Goal: Communication & Community: Answer question/provide support

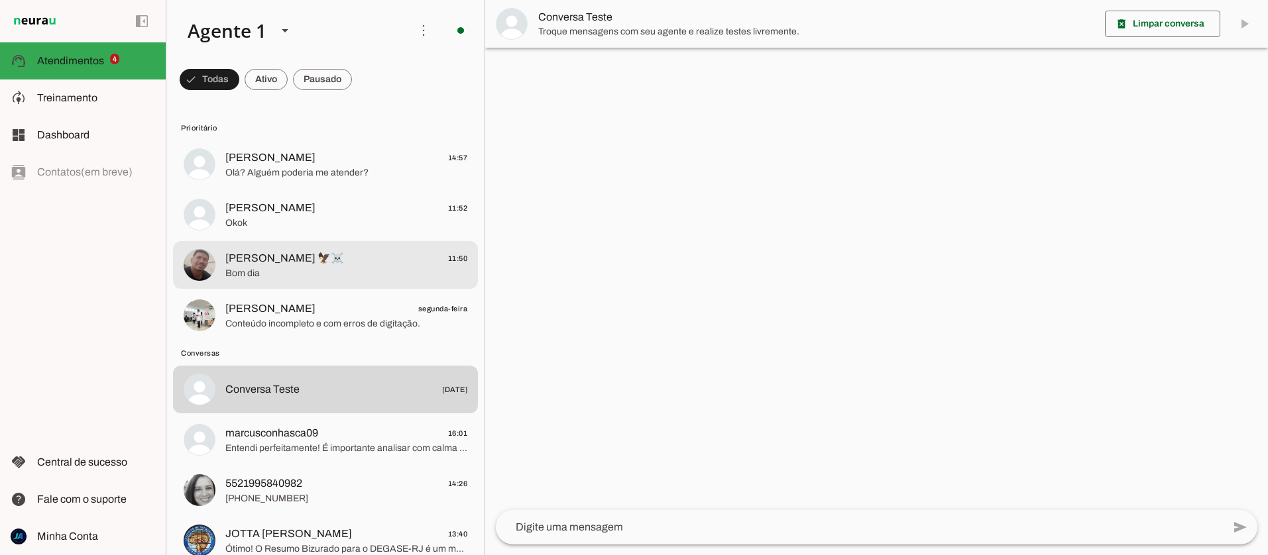
click at [279, 276] on span "Bom dia" at bounding box center [346, 273] width 242 height 13
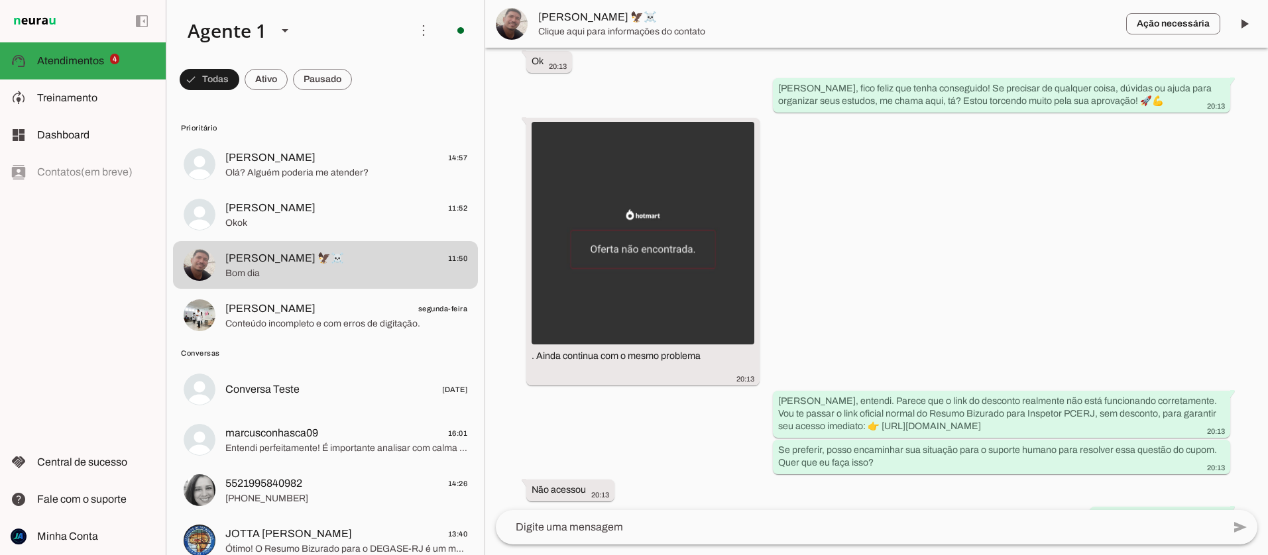
scroll to position [3670, 0]
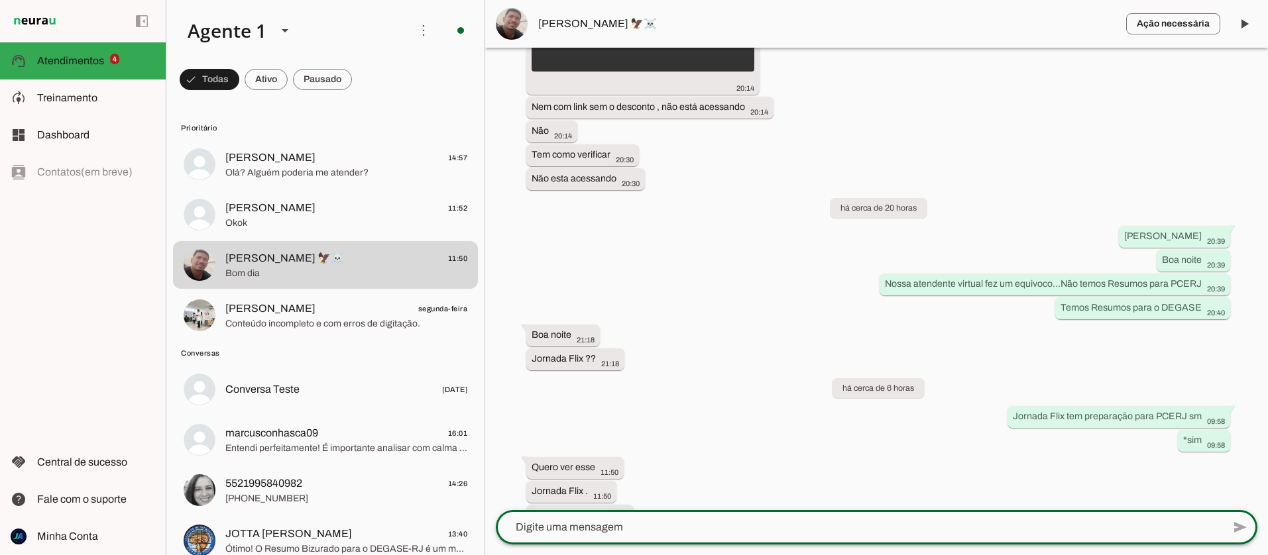
click at [597, 532] on textarea at bounding box center [859, 528] width 727 height 16
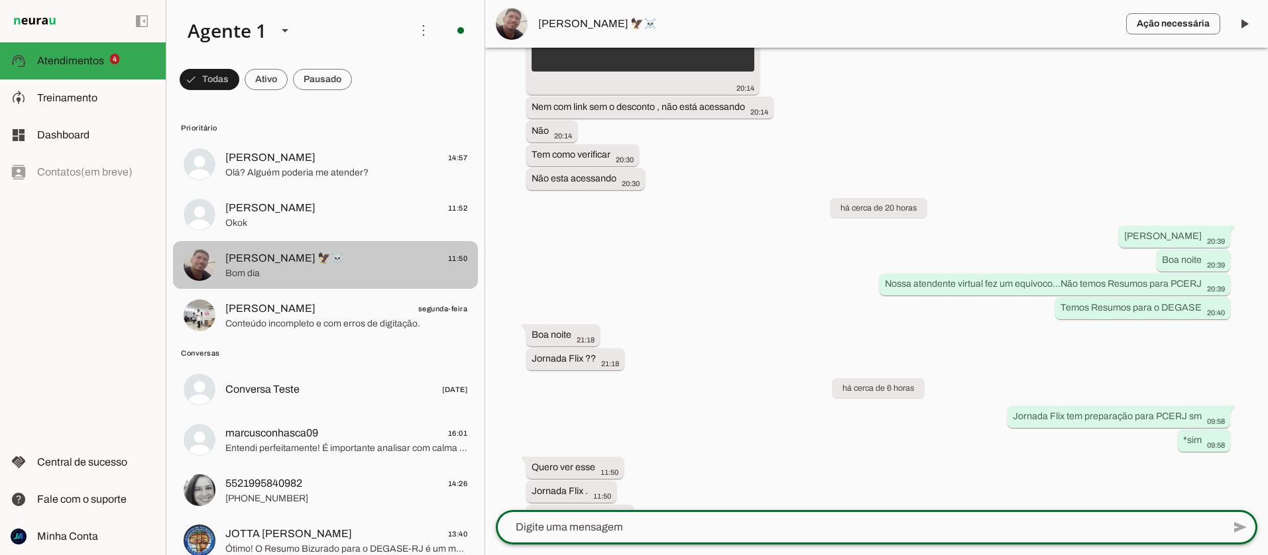
click at [322, 263] on span "[PERSON_NAME] 🦅☠️ 11:50" at bounding box center [346, 258] width 242 height 17
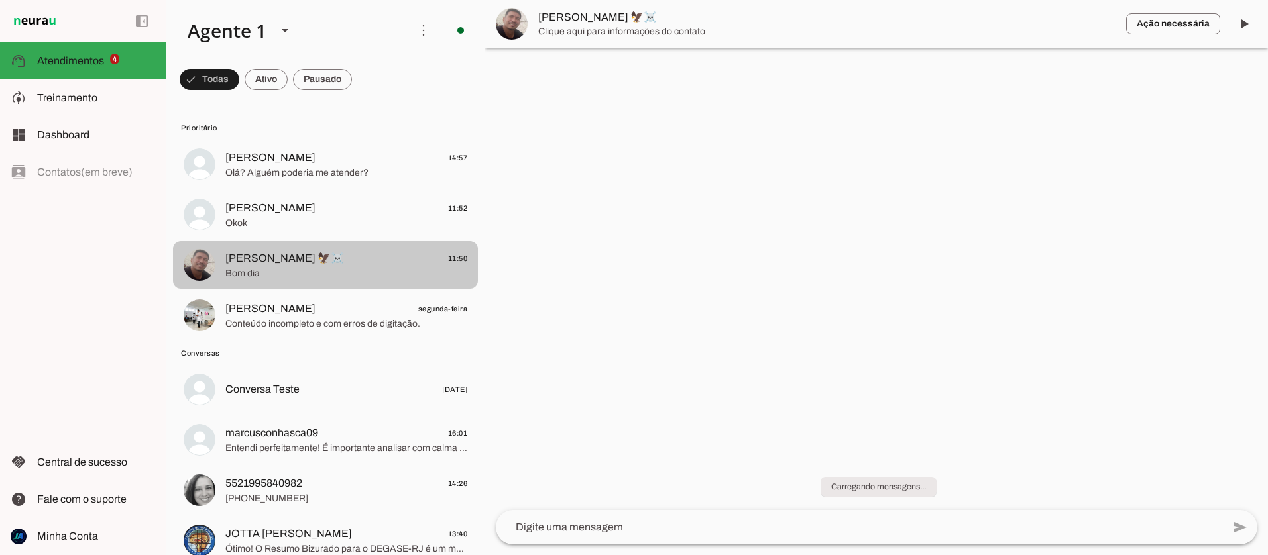
scroll to position [0, 0]
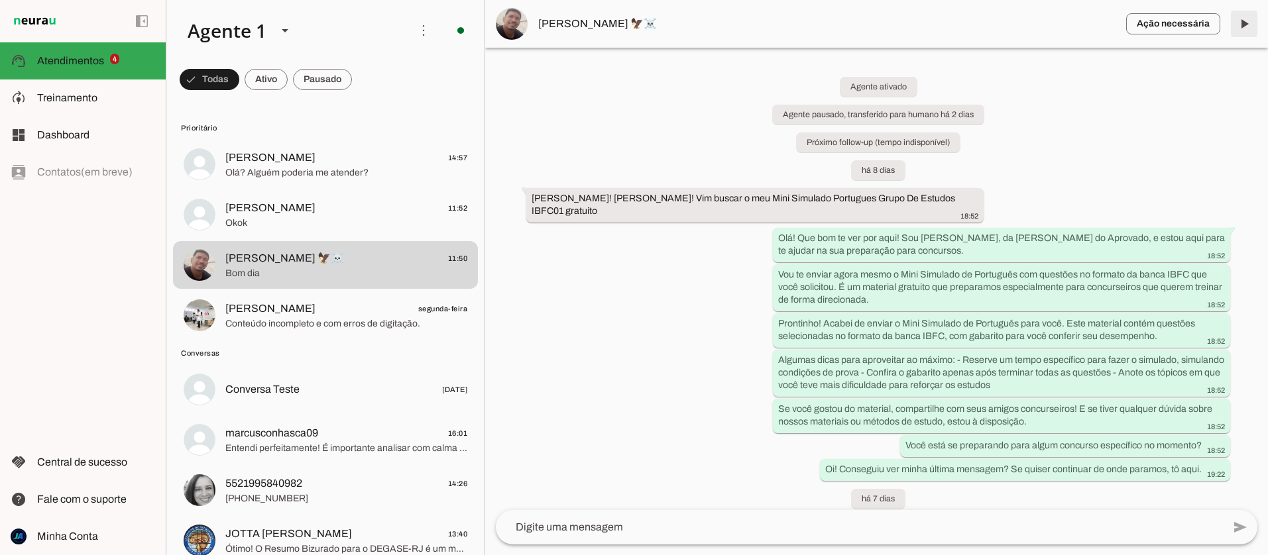
click at [1238, 23] on span at bounding box center [1244, 24] width 32 height 32
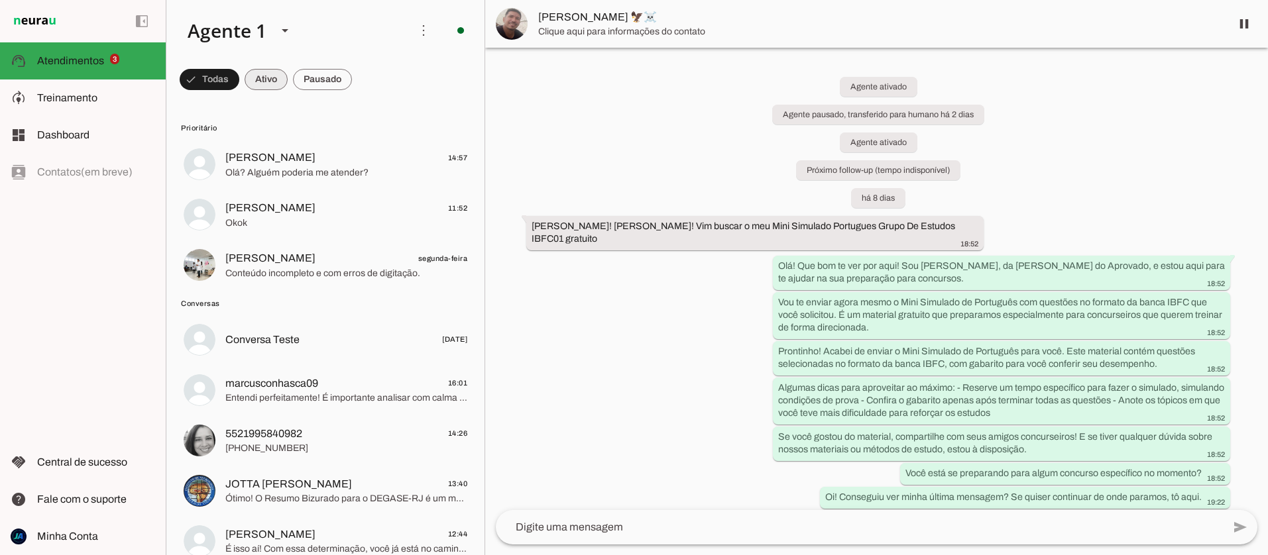
click at [239, 78] on span at bounding box center [210, 80] width 60 height 32
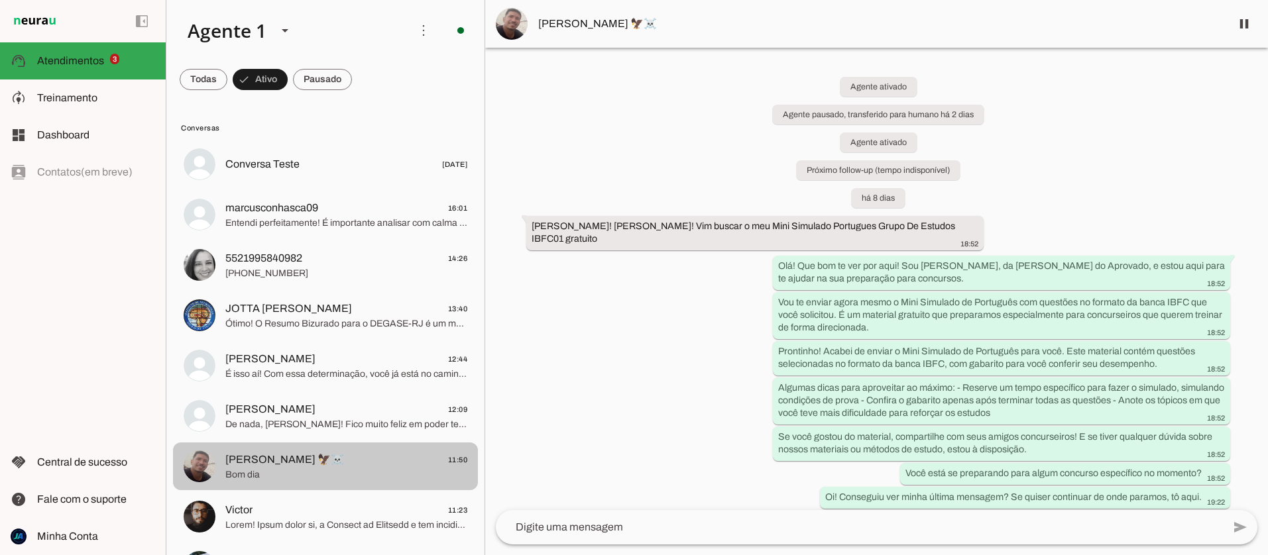
click at [316, 470] on span "Bom dia" at bounding box center [346, 474] width 242 height 13
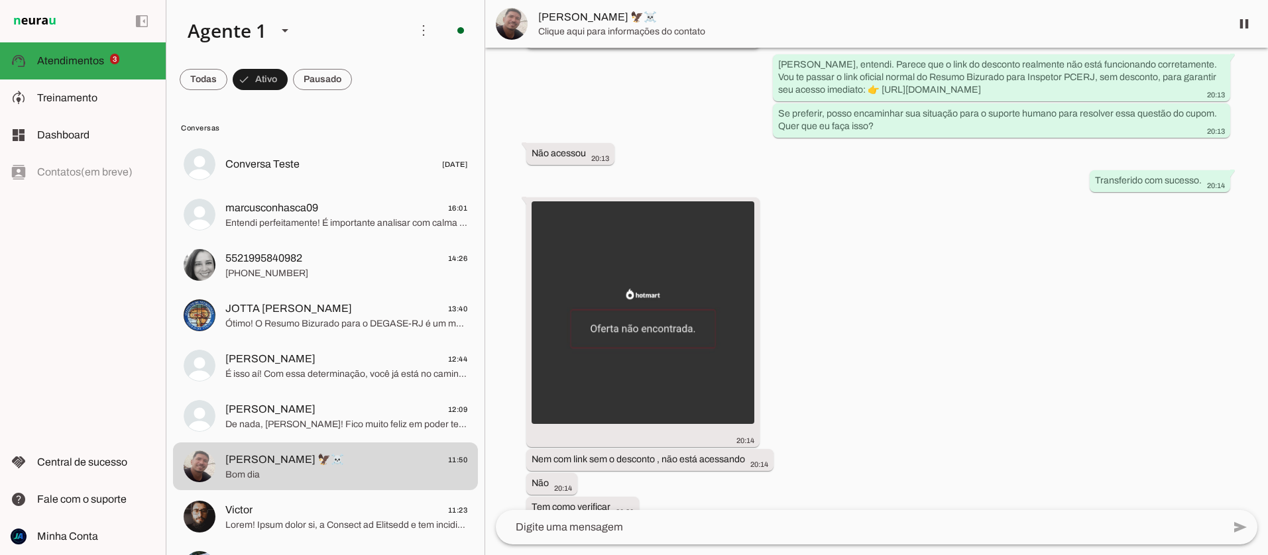
scroll to position [3697, 0]
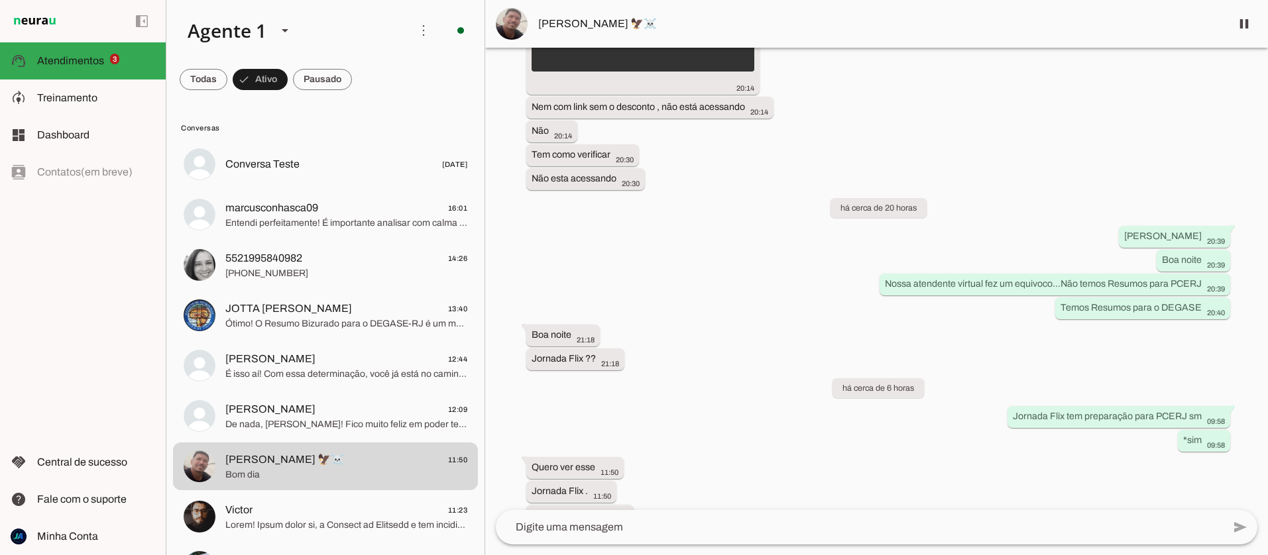
click at [612, 529] on textarea at bounding box center [859, 528] width 727 height 16
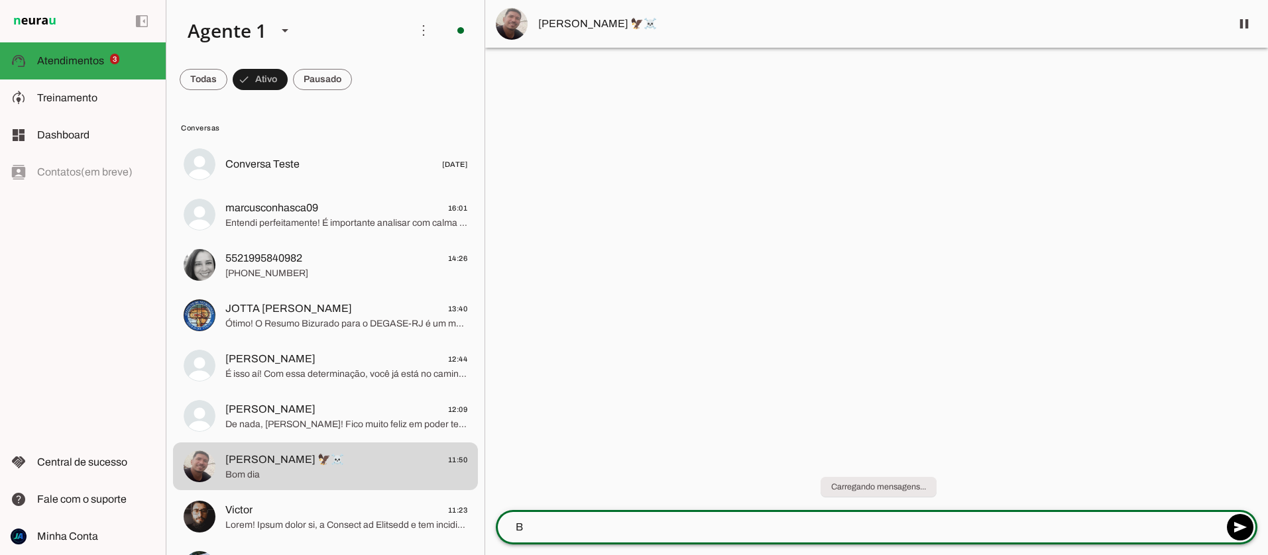
scroll to position [0, 0]
type textarea "Boa tarde [PERSON_NAME]."
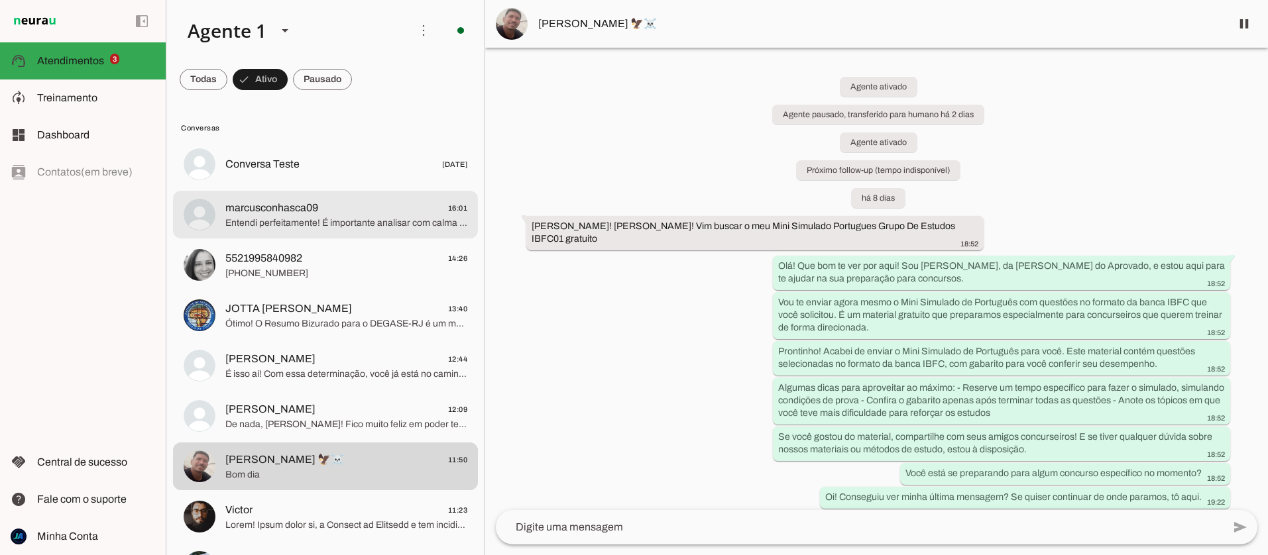
click at [292, 217] on span "Entendi perfeitamente! É importante analisar com calma para tomar a melhor deci…" at bounding box center [346, 223] width 242 height 13
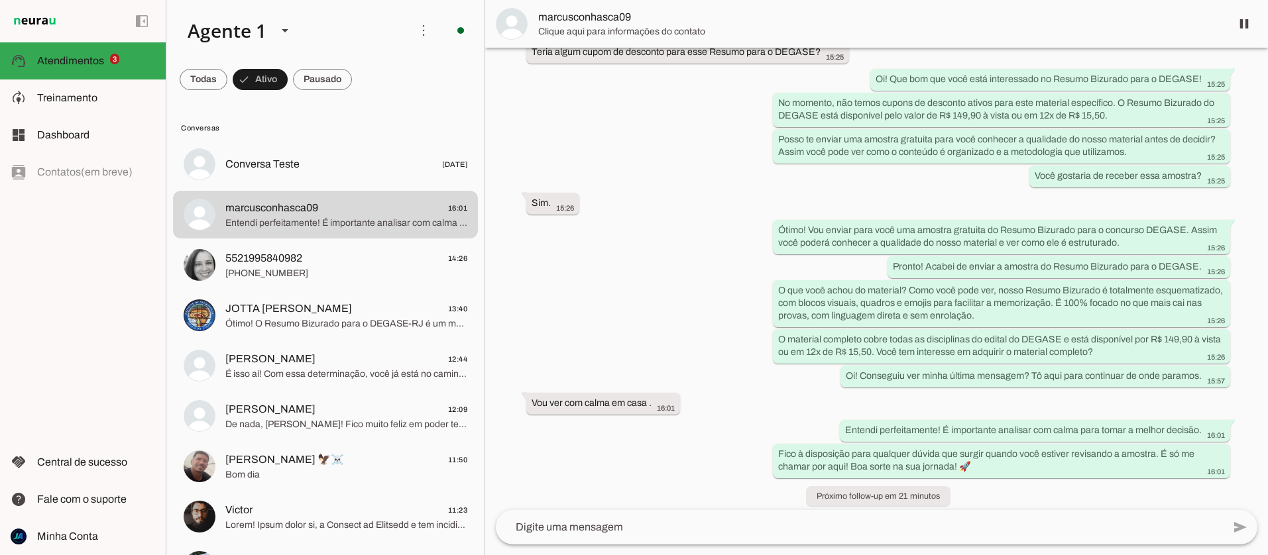
scroll to position [543, 0]
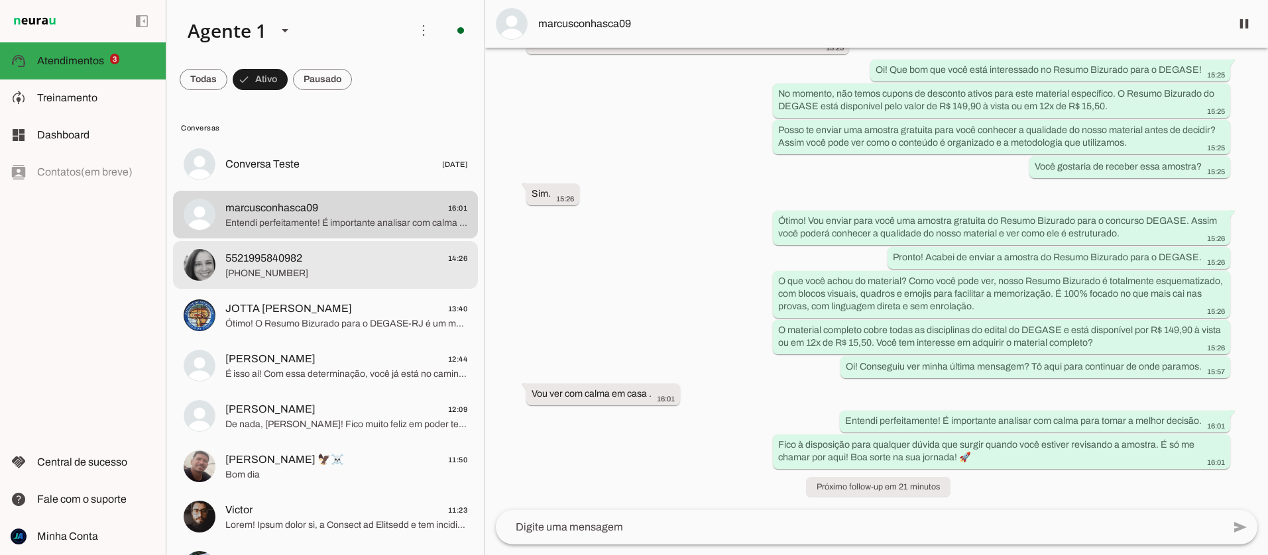
click at [305, 271] on span "[PHONE_NUMBER]" at bounding box center [346, 273] width 242 height 13
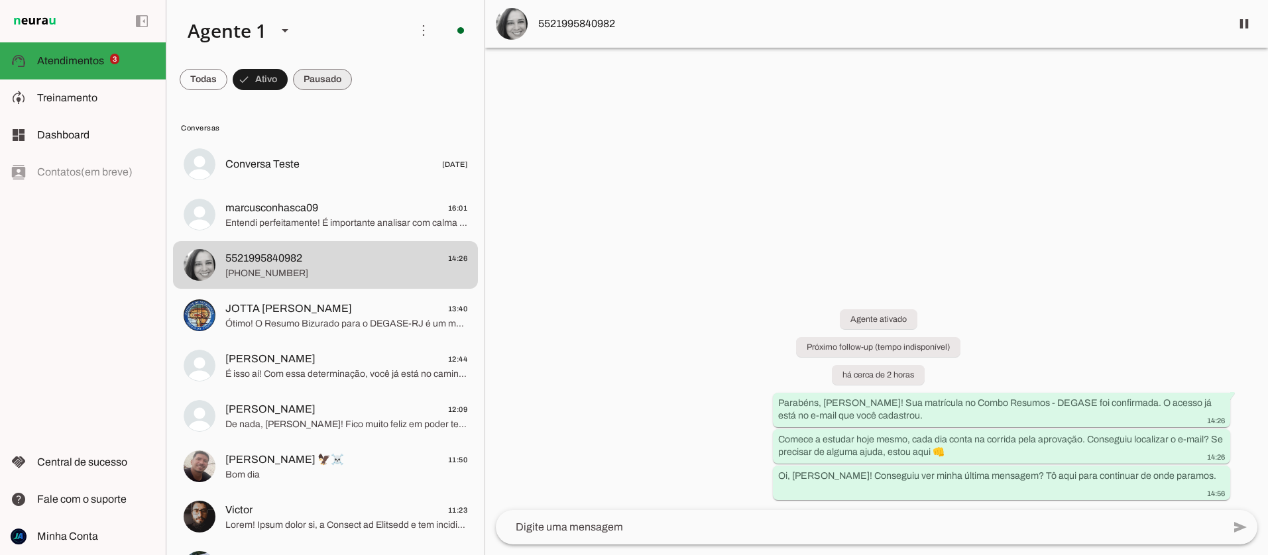
click at [227, 80] on span at bounding box center [204, 80] width 48 height 32
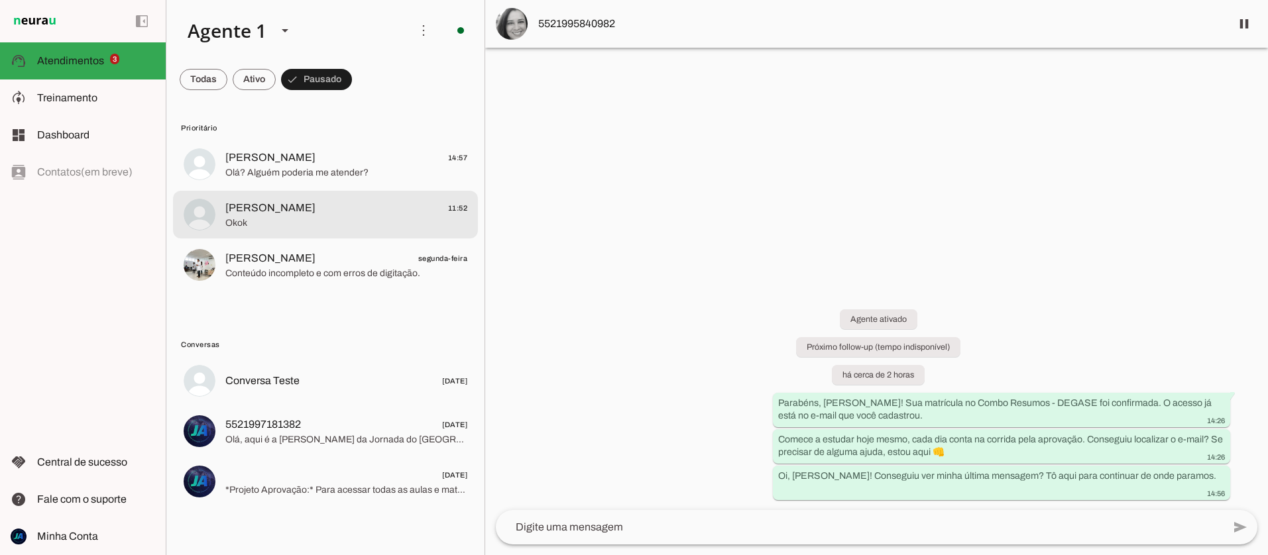
click at [283, 217] on span "Okok" at bounding box center [346, 223] width 242 height 13
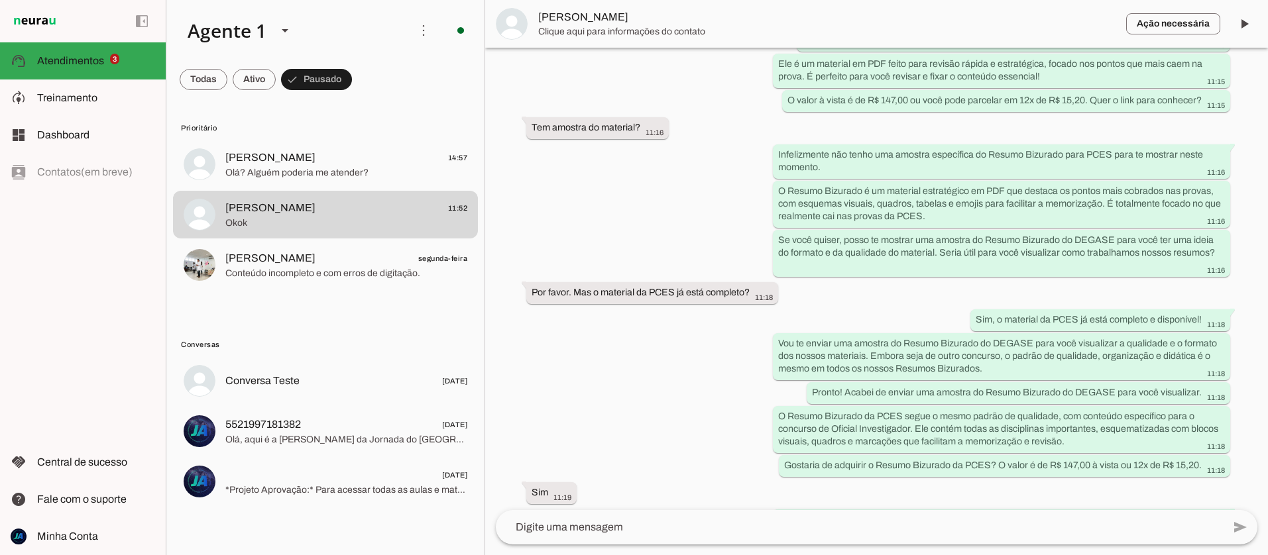
scroll to position [1638, 0]
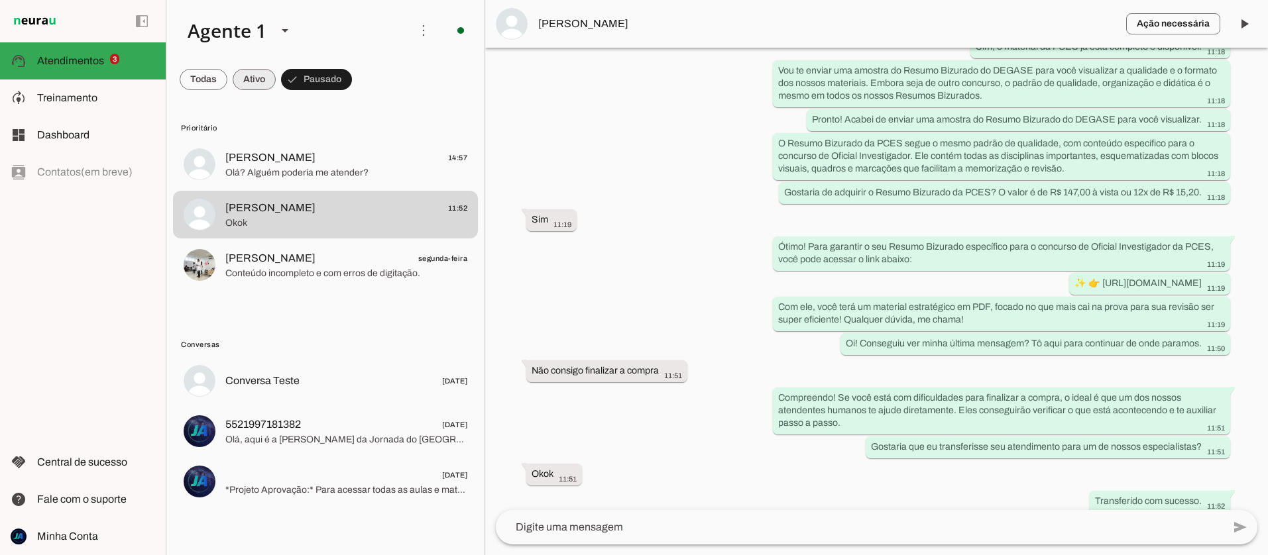
click at [227, 68] on span at bounding box center [204, 80] width 48 height 32
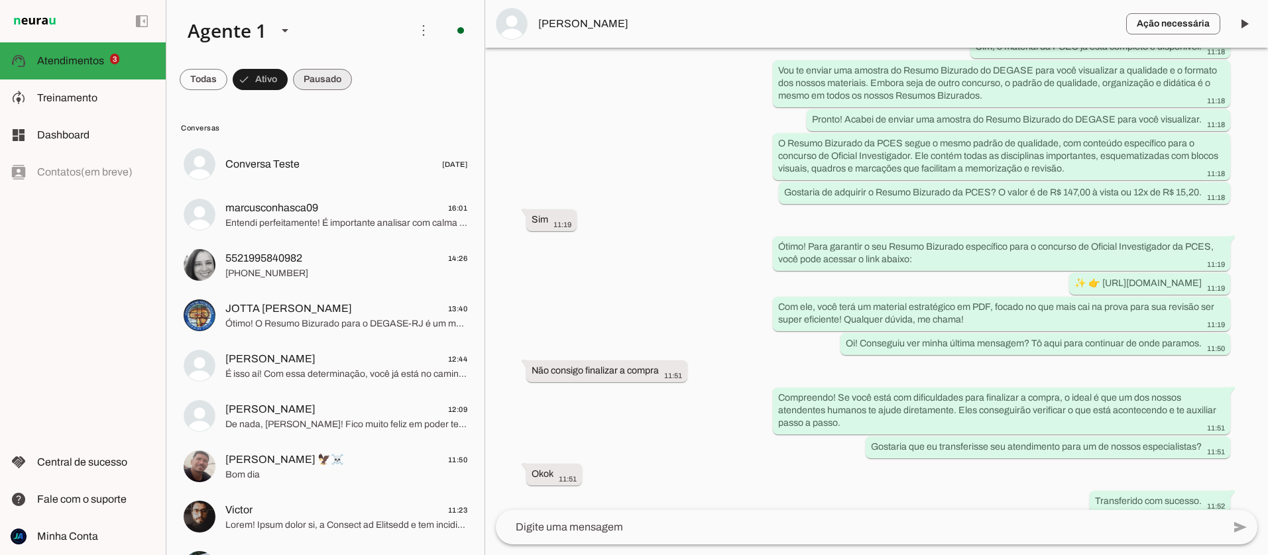
click at [227, 80] on span at bounding box center [204, 80] width 48 height 32
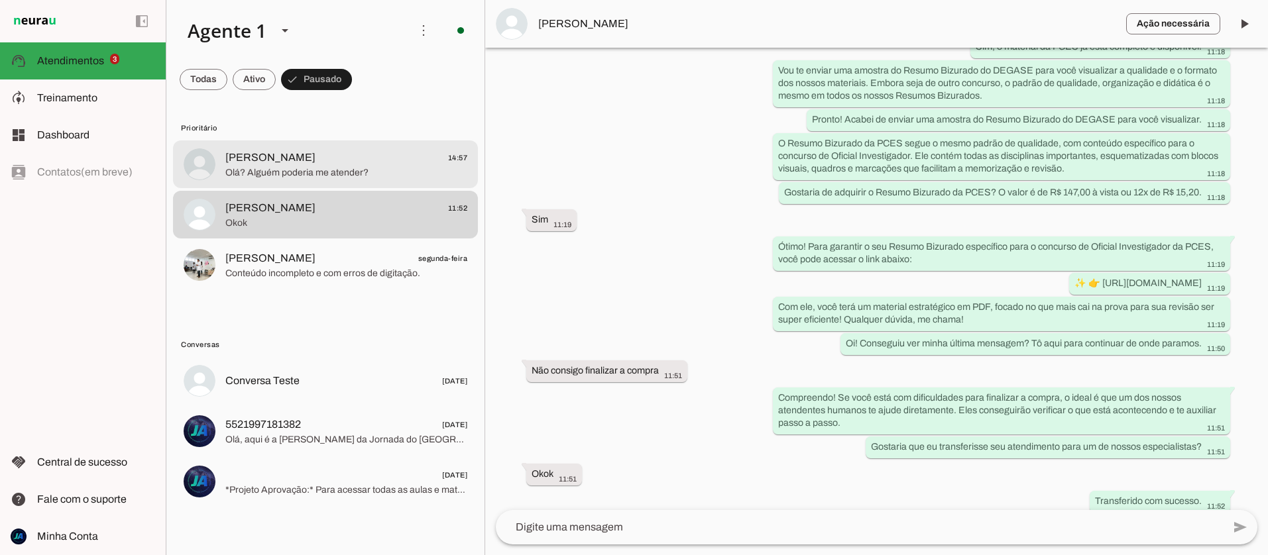
click at [312, 173] on span "Olá? Alguém poderia me atender?" at bounding box center [346, 172] width 242 height 13
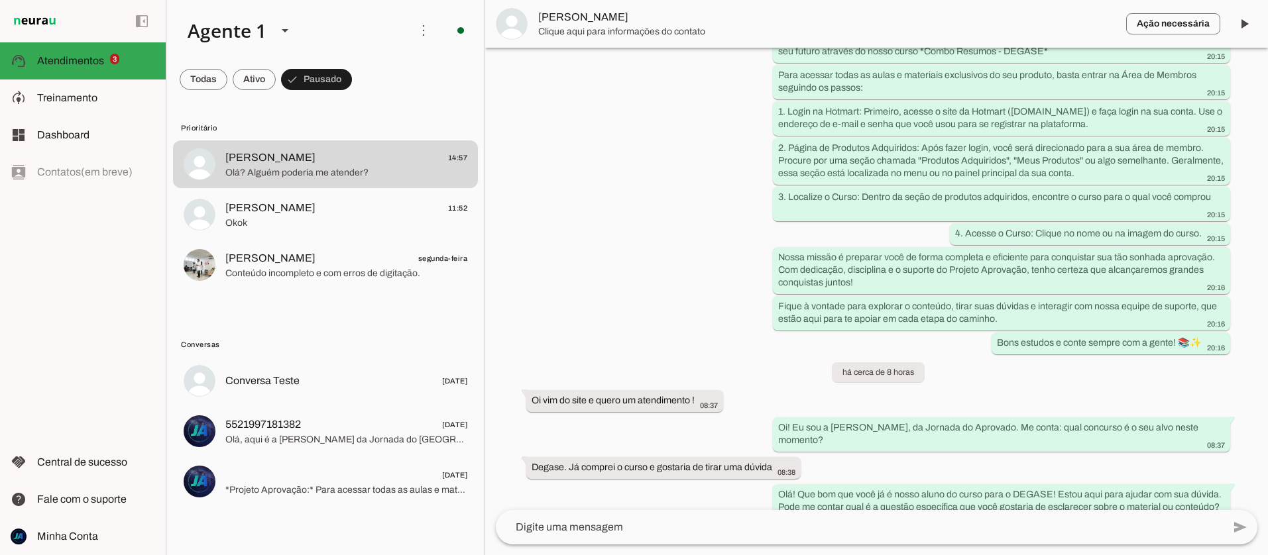
scroll to position [1596, 0]
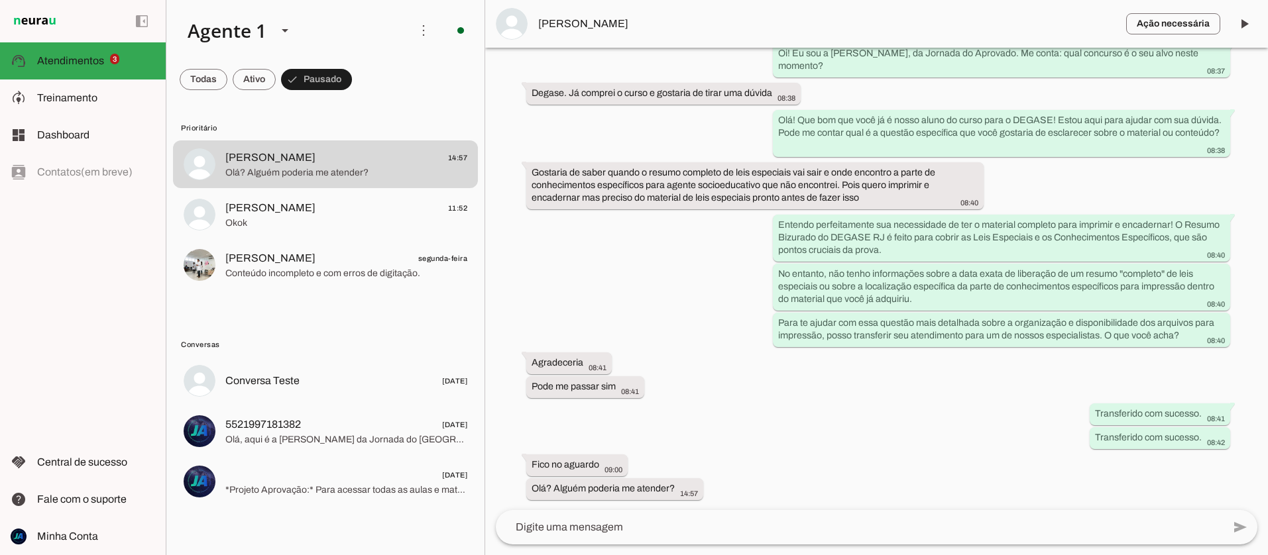
click at [555, 27] on span "[PERSON_NAME]" at bounding box center [826, 24] width 577 height 16
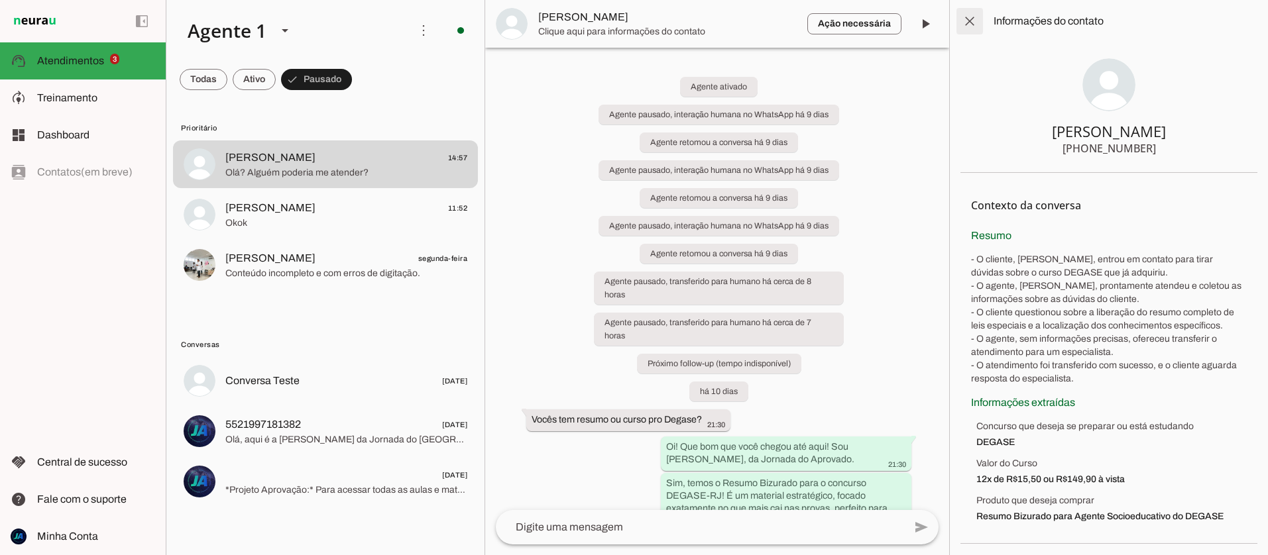
click at [959, 25] on span at bounding box center [970, 21] width 32 height 32
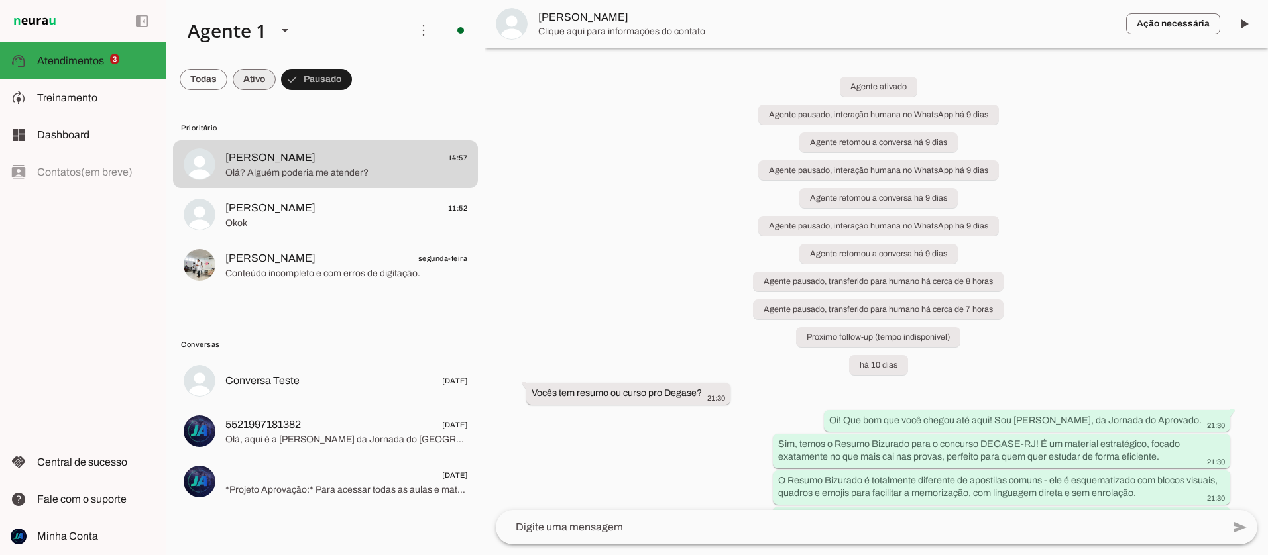
click at [227, 80] on span at bounding box center [204, 80] width 48 height 32
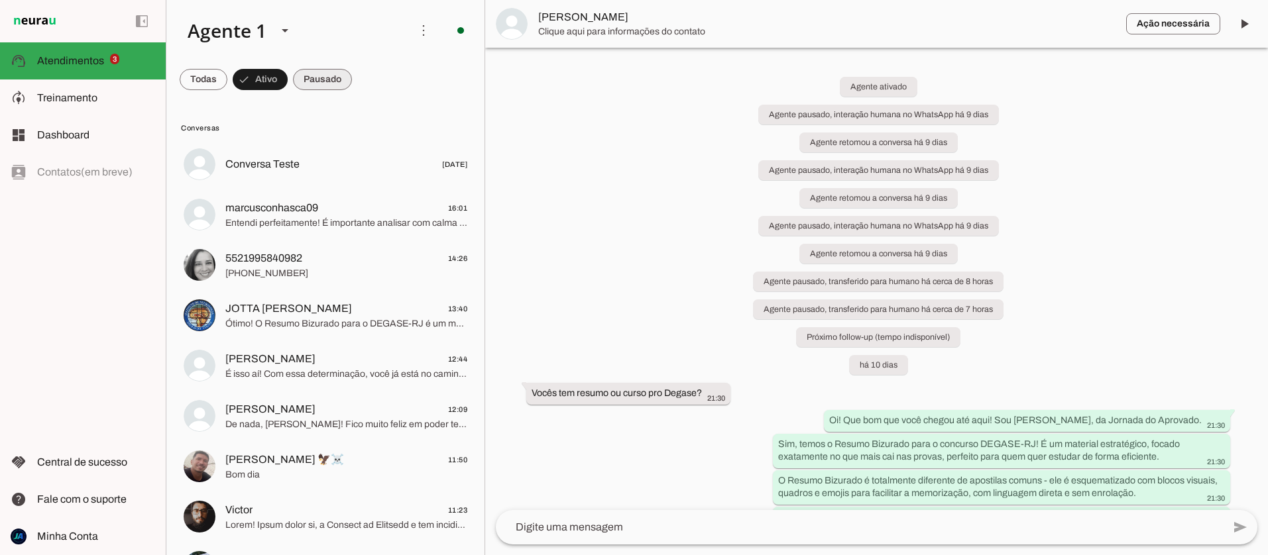
click at [227, 84] on span at bounding box center [204, 80] width 48 height 32
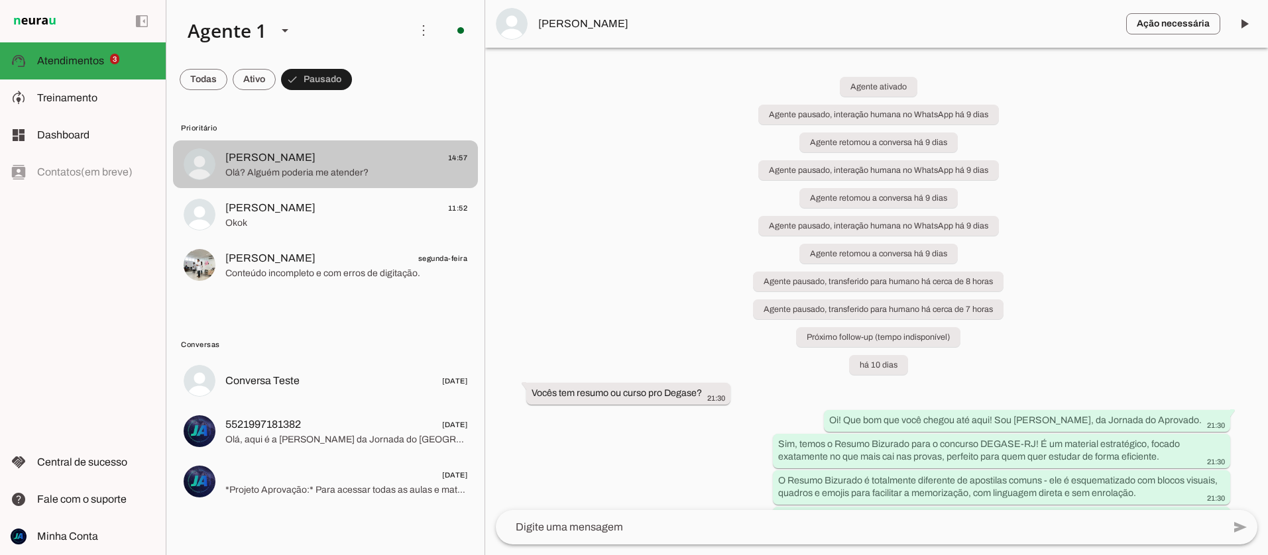
click at [296, 174] on span "Olá? Alguém poderia me atender?" at bounding box center [346, 172] width 242 height 13
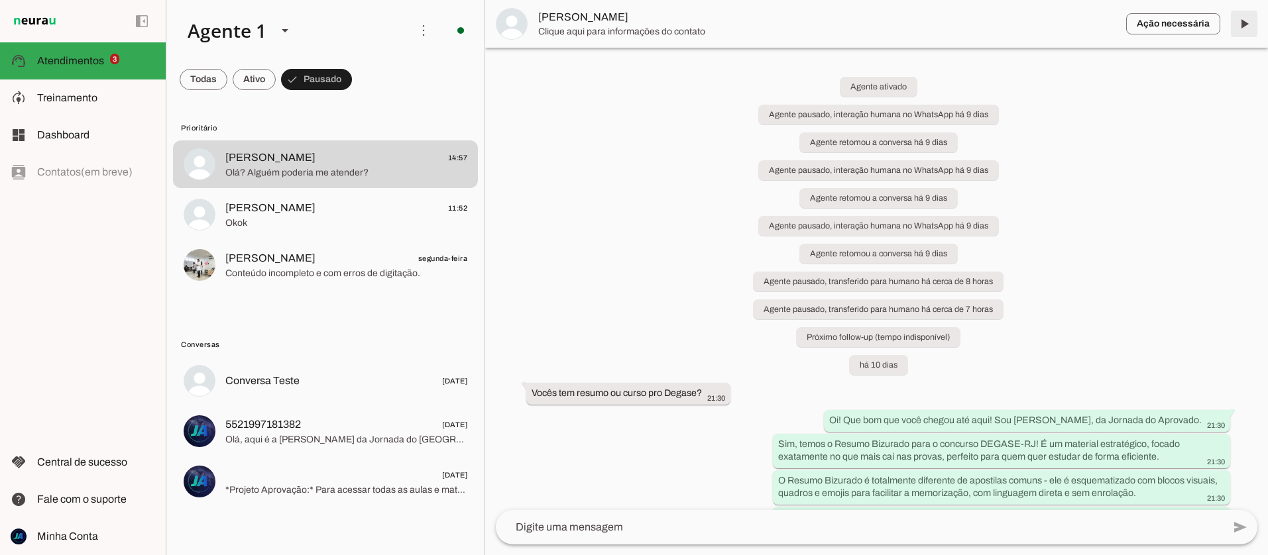
click at [1241, 23] on span at bounding box center [1244, 24] width 32 height 32
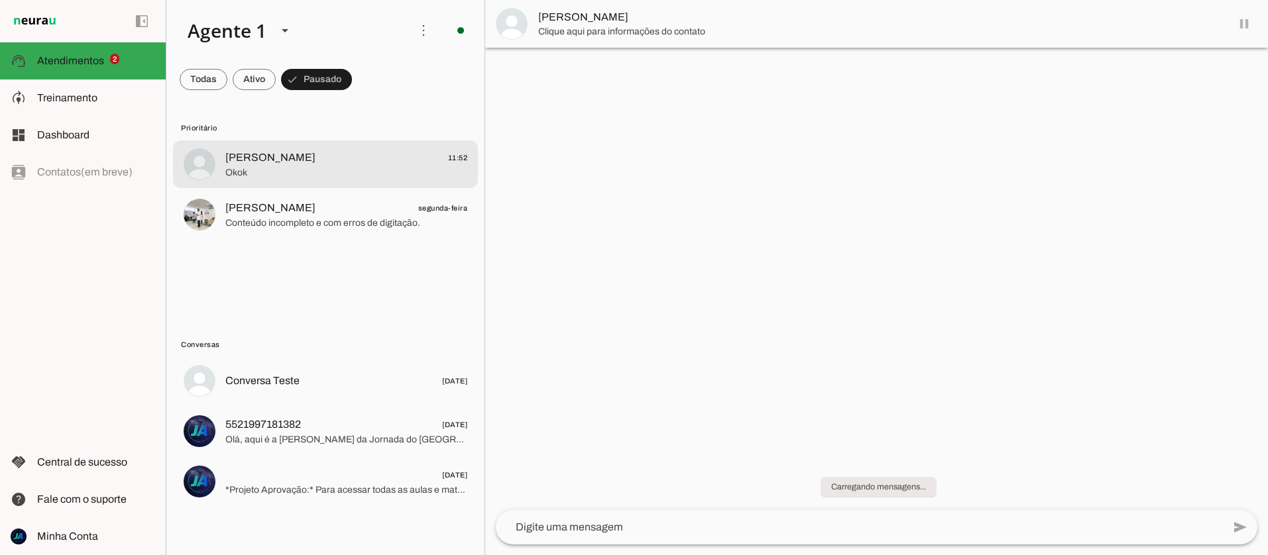
click at [256, 172] on span "Okok" at bounding box center [346, 172] width 242 height 13
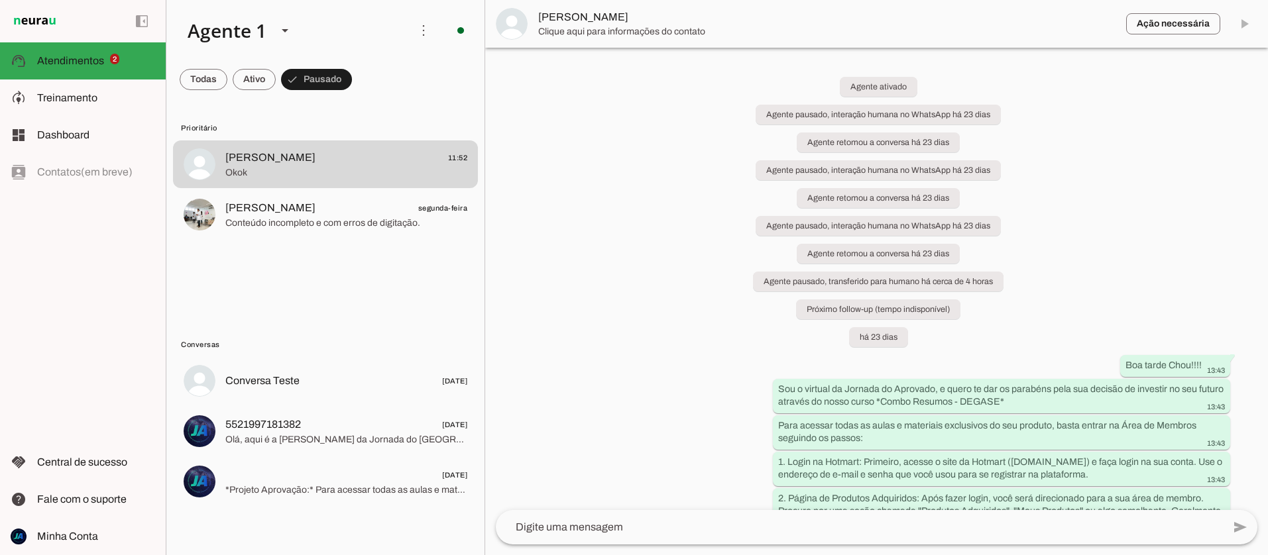
click at [561, 15] on span "[PERSON_NAME]" at bounding box center [826, 17] width 577 height 16
